Goal: Task Accomplishment & Management: Use online tool/utility

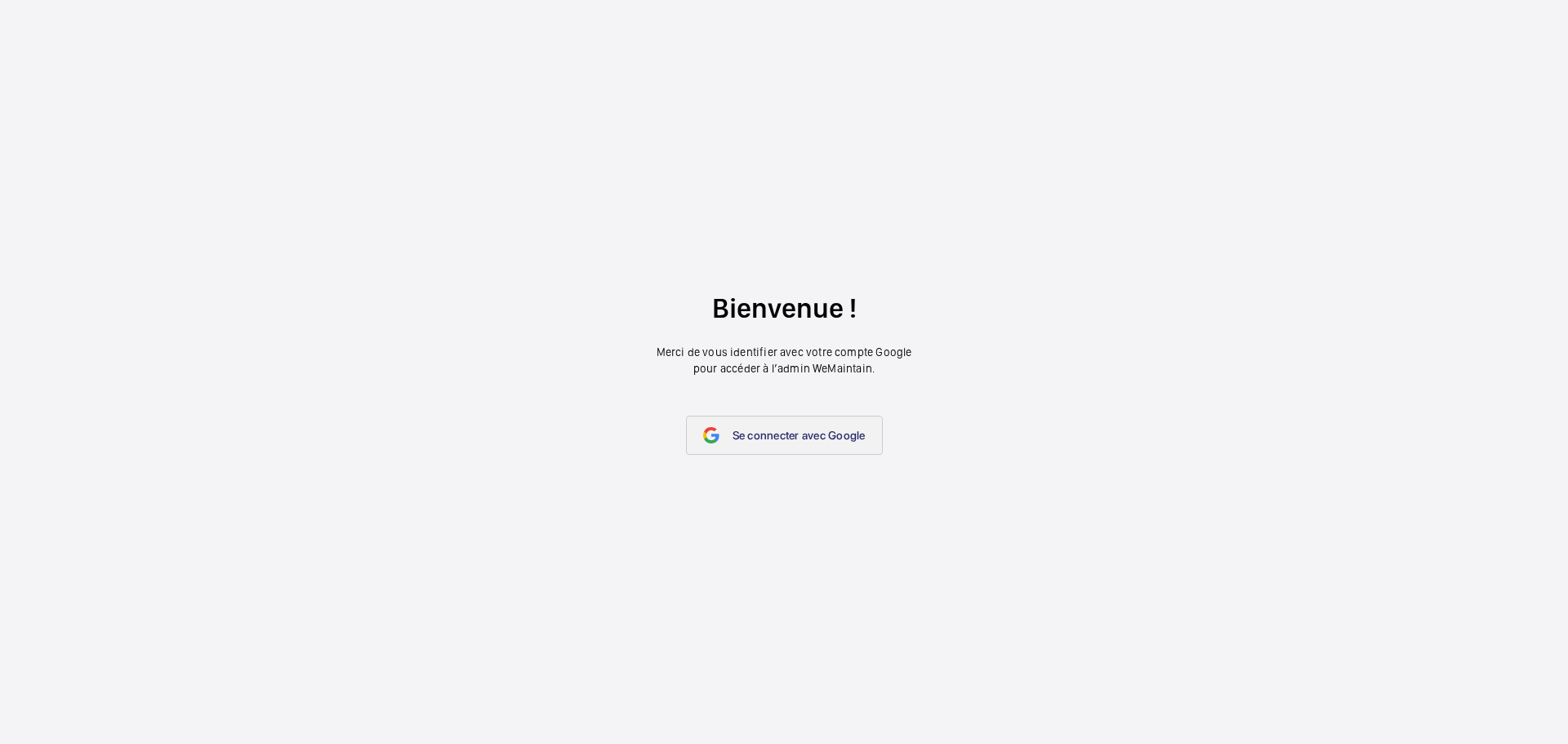
click at [856, 450] on link "Se connecter avec Google" at bounding box center [784, 435] width 197 height 39
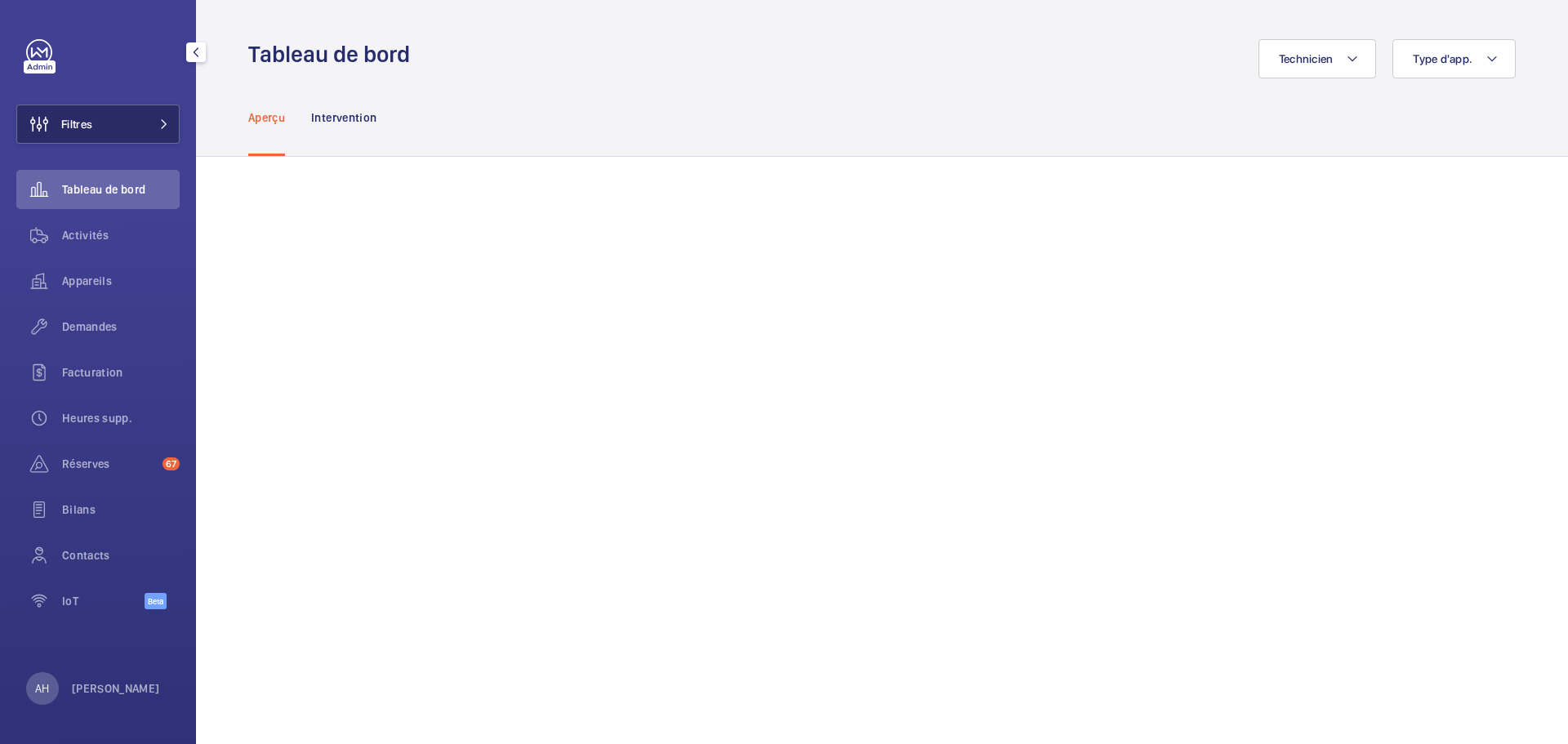
click at [127, 132] on button "Filtres" at bounding box center [98, 124] width 163 height 39
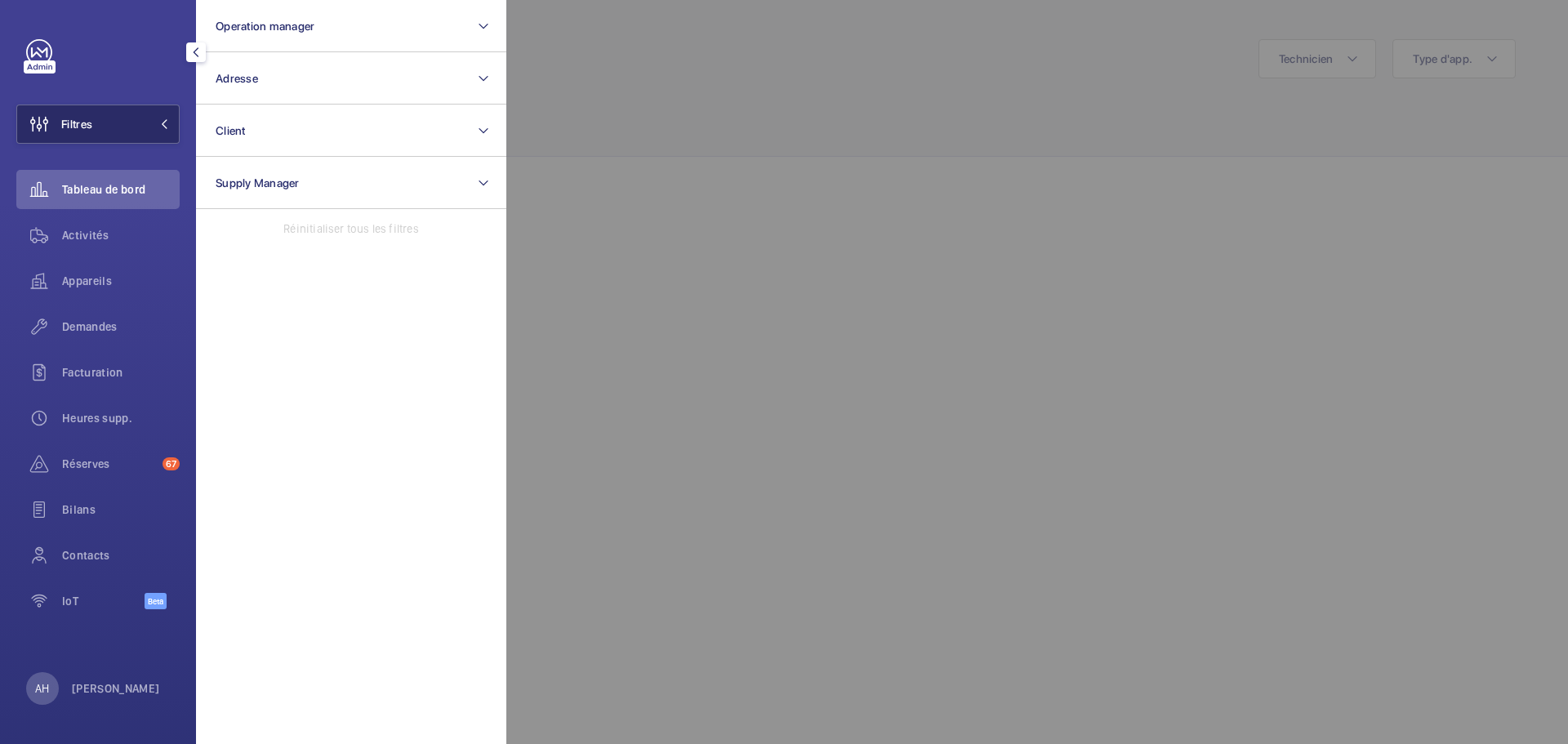
click at [127, 132] on button "Filtres" at bounding box center [98, 124] width 163 height 39
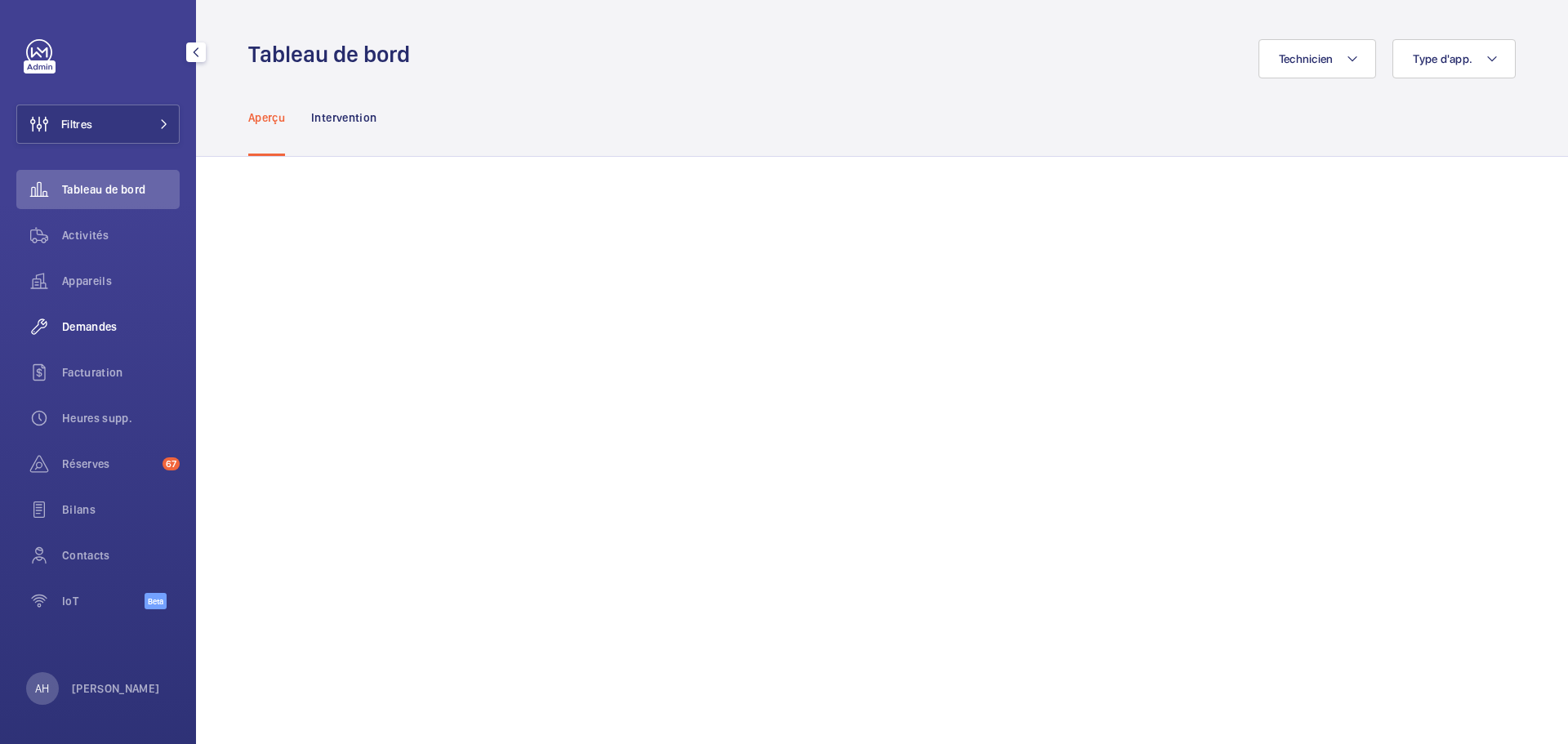
click at [93, 326] on span "Demandes" at bounding box center [120, 326] width 118 height 16
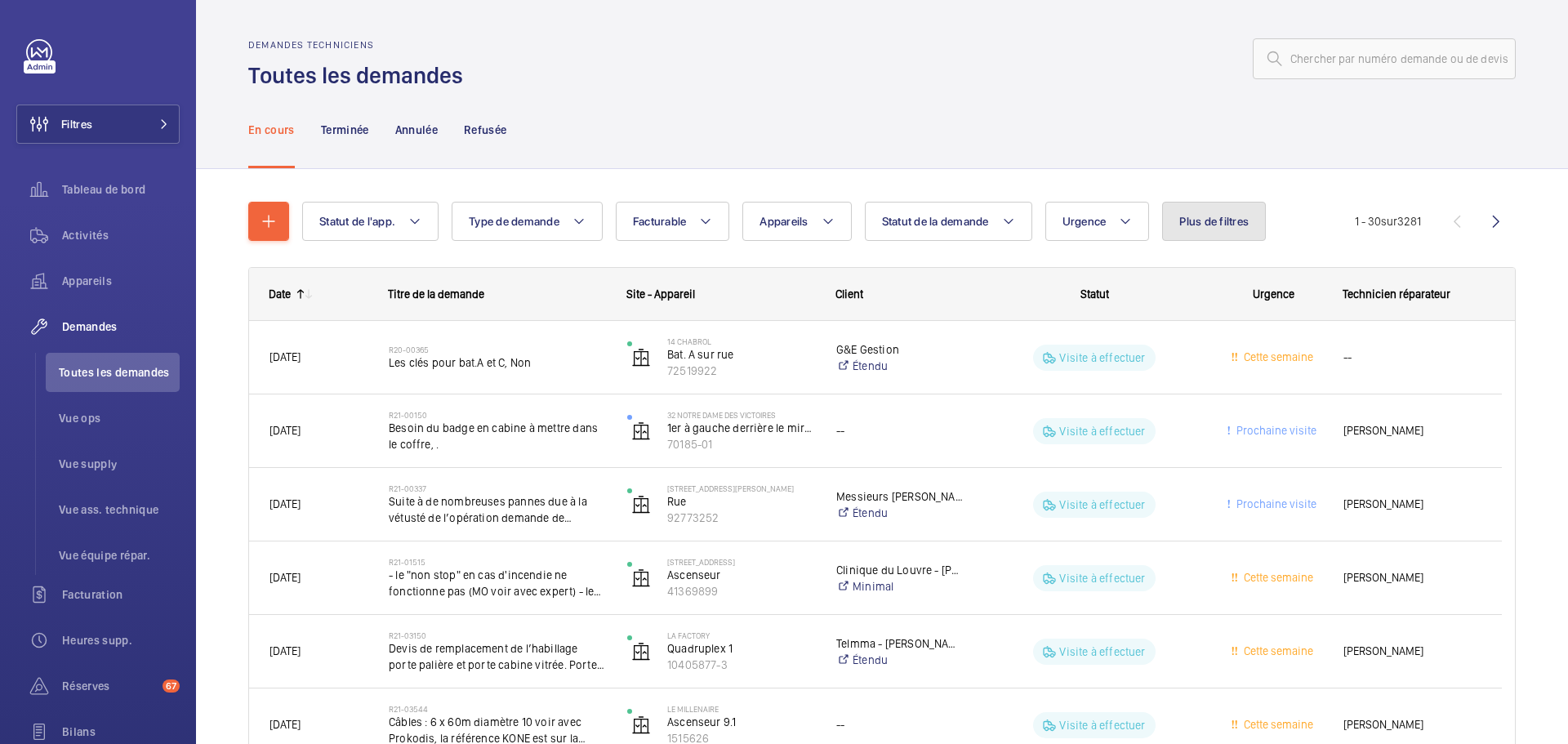
click at [1205, 228] on button "Plus de filtres" at bounding box center [1214, 221] width 104 height 39
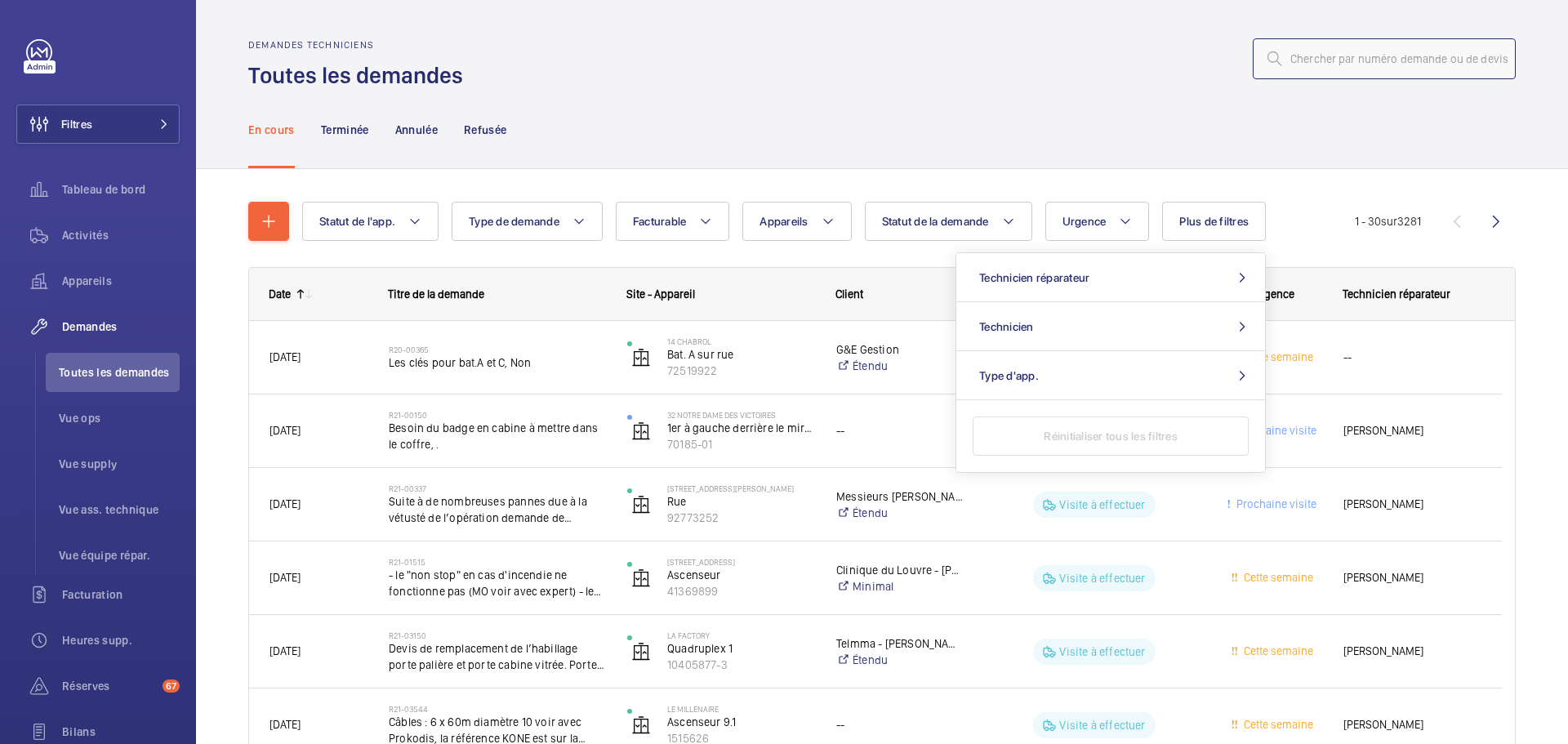
click at [1444, 58] on input "text" at bounding box center [1384, 59] width 263 height 41
click at [1319, 64] on input "text" at bounding box center [1384, 59] width 263 height 41
paste input "R25-12208"
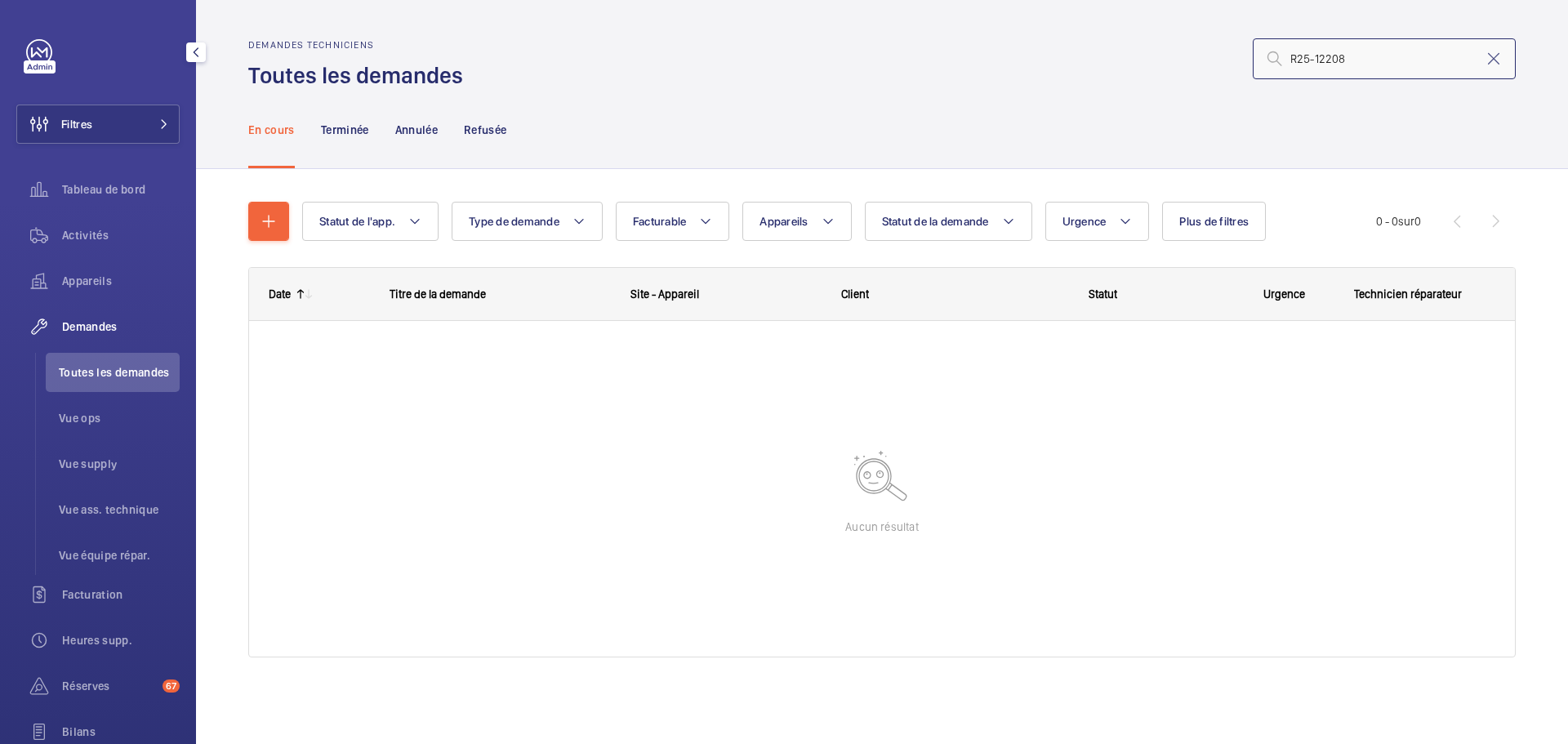
type input "R25-12208"
click at [43, 48] on link at bounding box center [39, 52] width 26 height 26
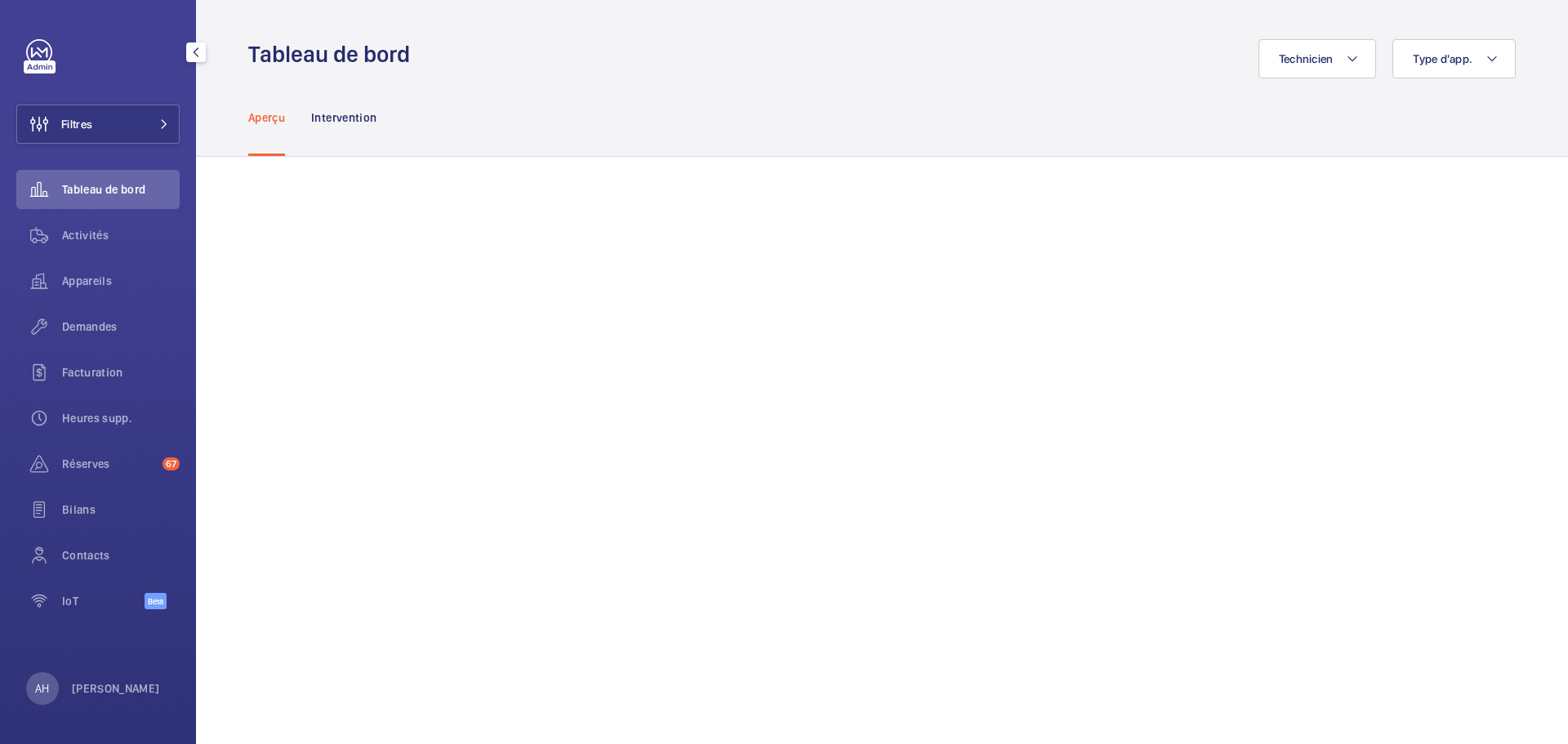
click at [43, 48] on link at bounding box center [39, 52] width 26 height 26
